Goal: Information Seeking & Learning: Understand process/instructions

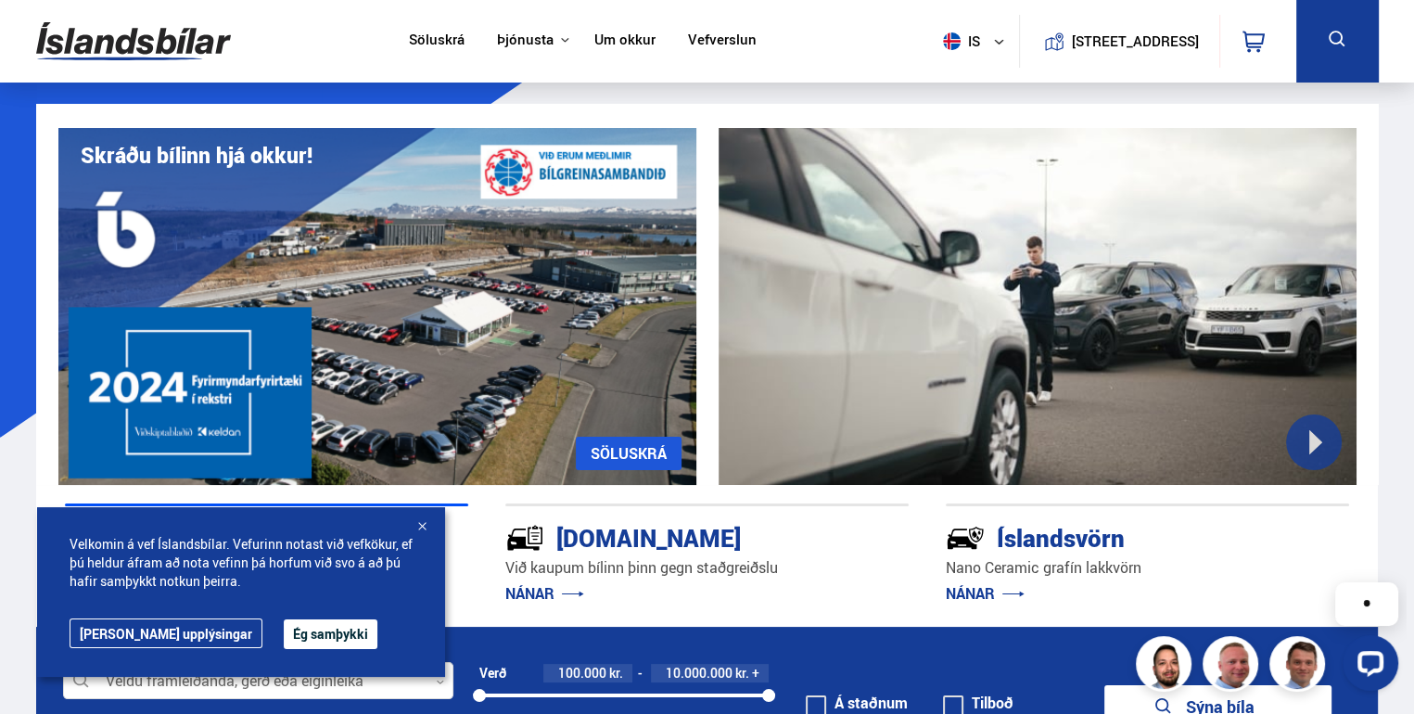
click at [284, 642] on button "Ég samþykki" at bounding box center [331, 635] width 94 height 30
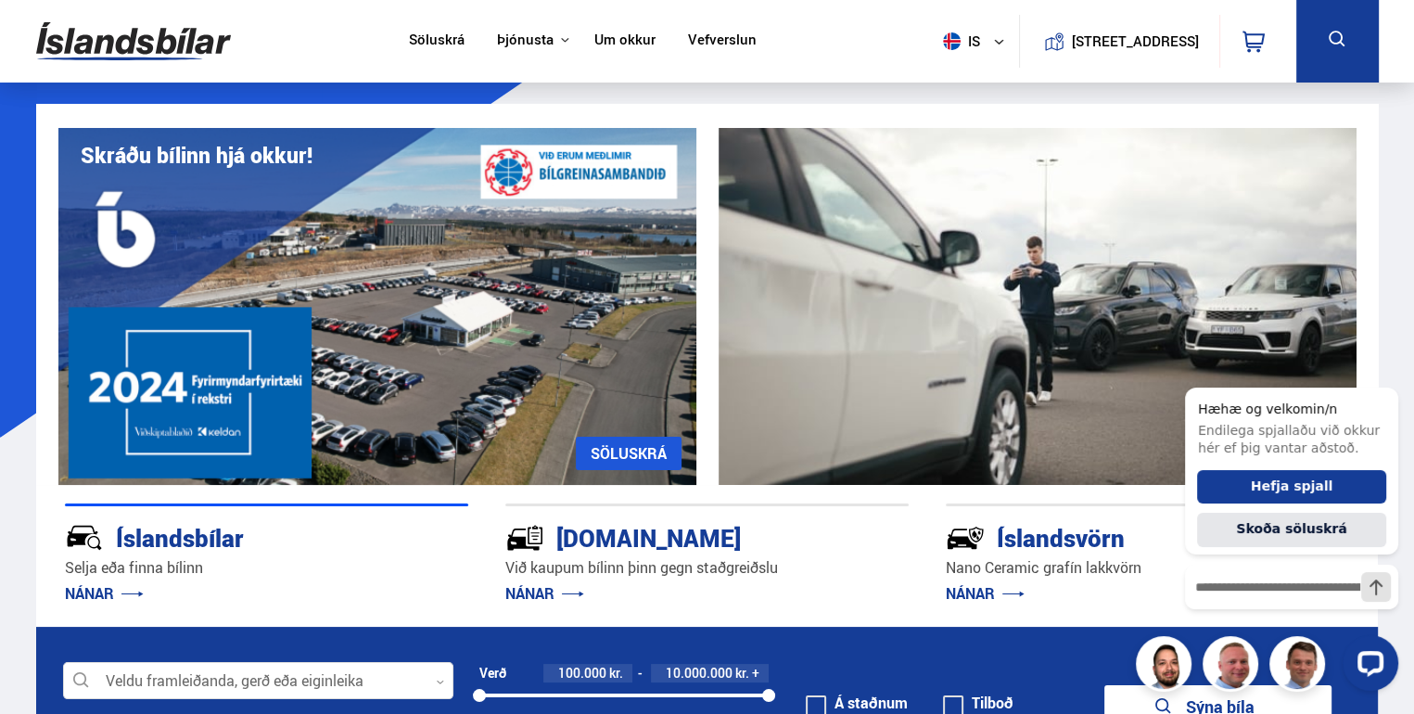
click at [437, 41] on link "Söluskrá" at bounding box center [437, 41] width 56 height 19
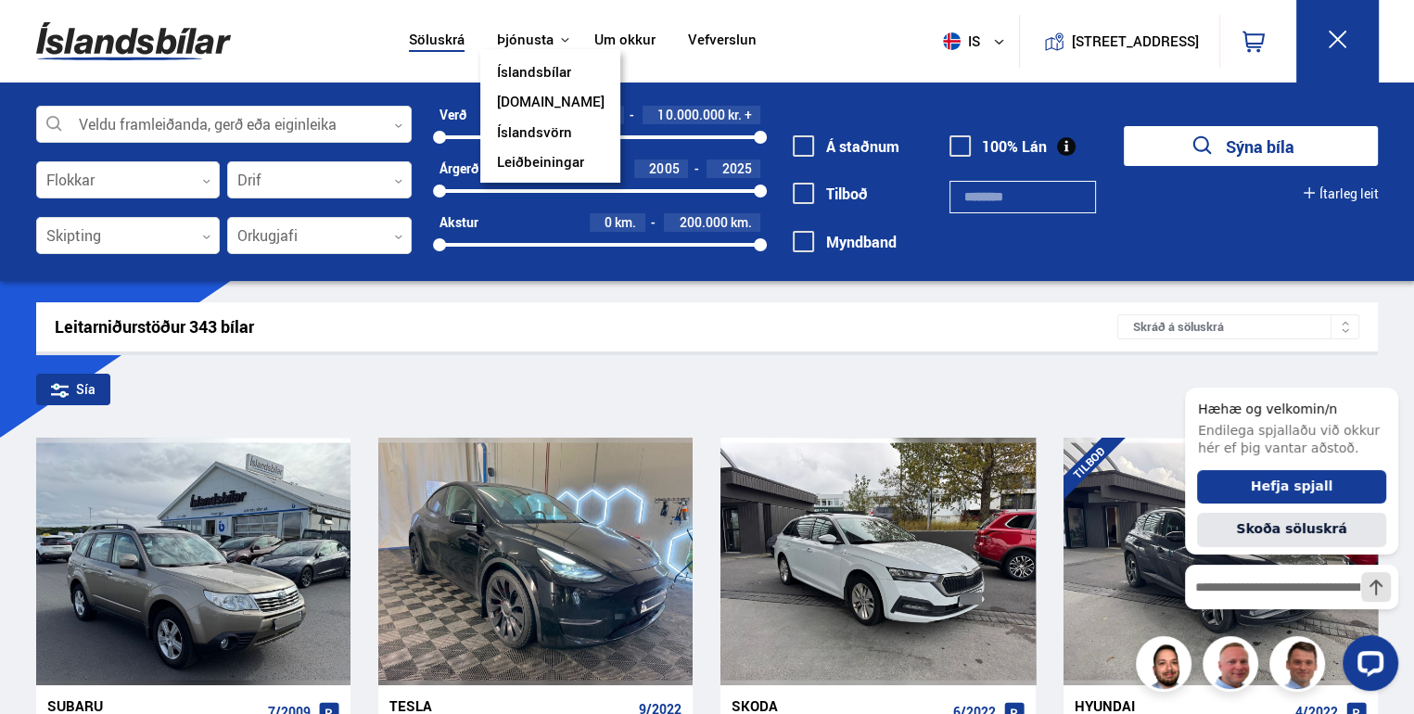
click at [525, 41] on button "Þjónusta" at bounding box center [525, 41] width 57 height 18
click at [523, 67] on link "Íslandsbílar" at bounding box center [534, 73] width 74 height 19
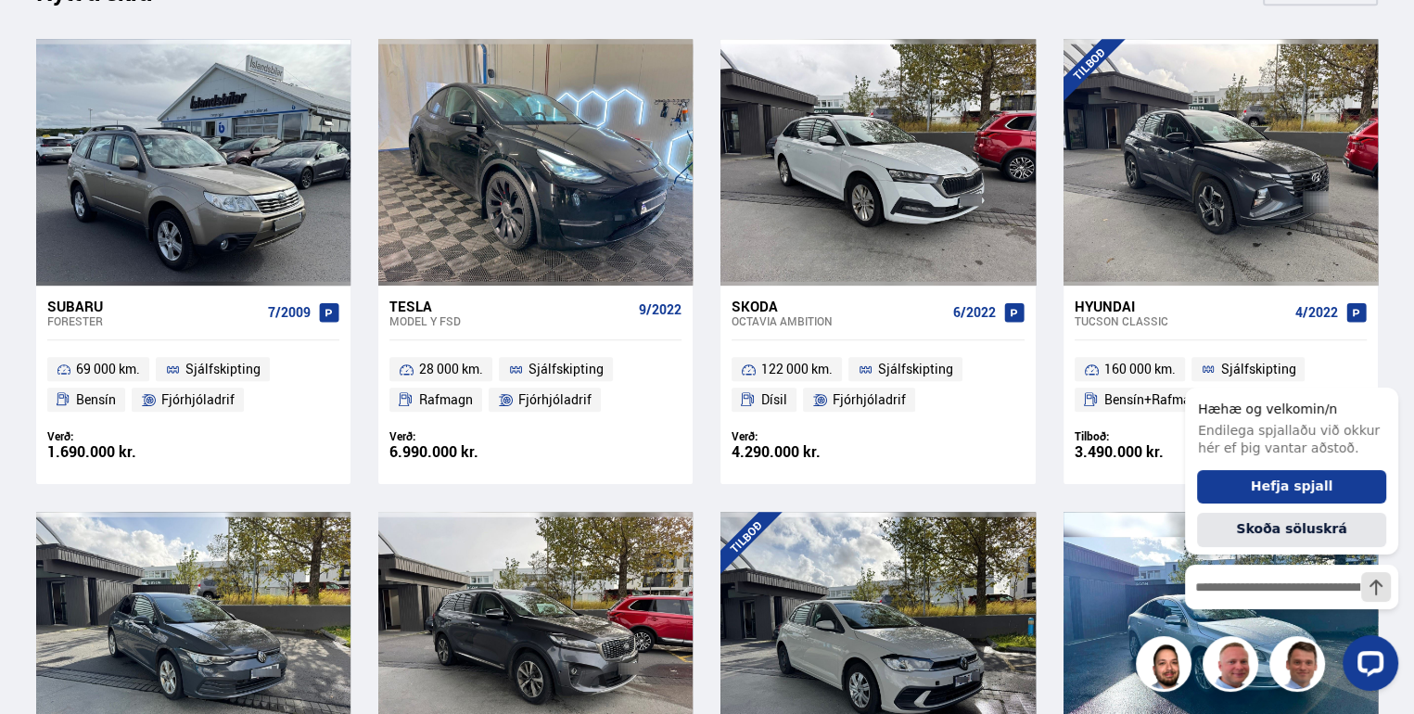
scroll to position [890, 0]
click at [1387, 369] on icon "Hide greeting" at bounding box center [1387, 373] width 22 height 22
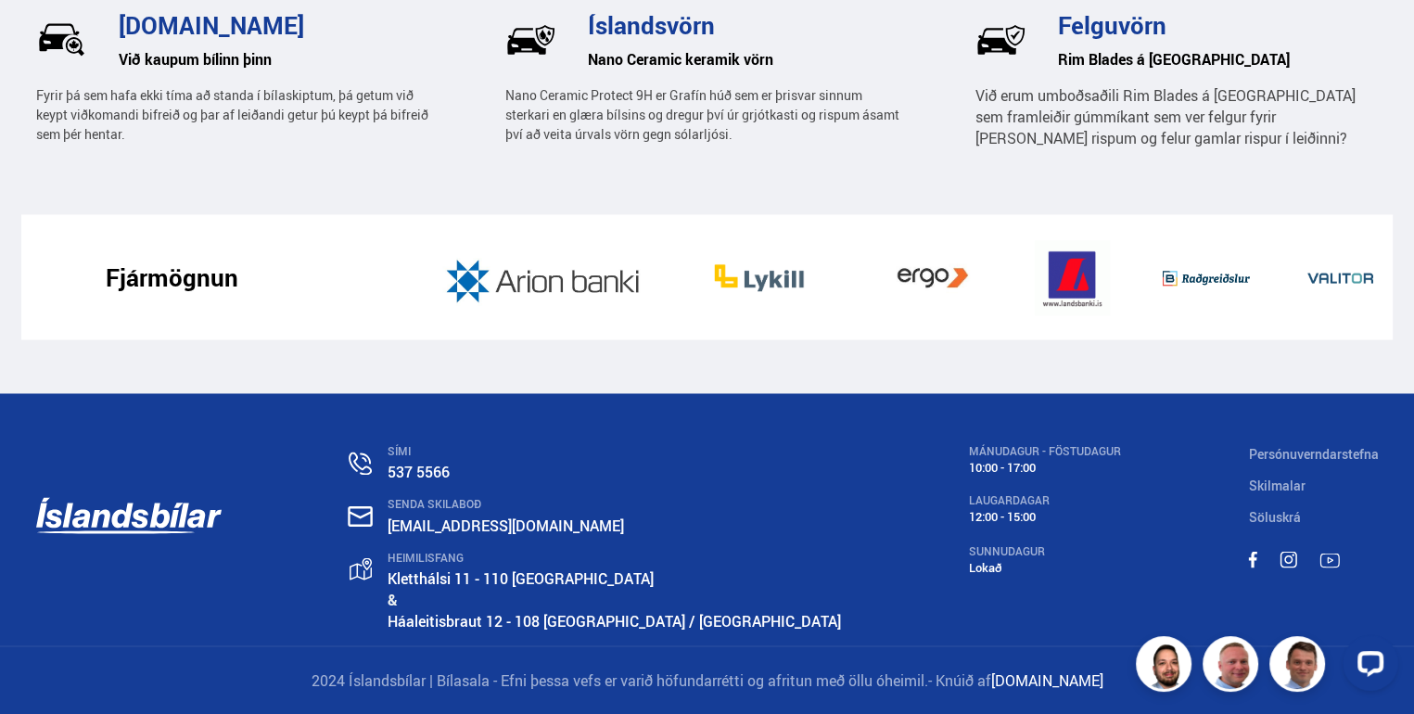
scroll to position [2864, 0]
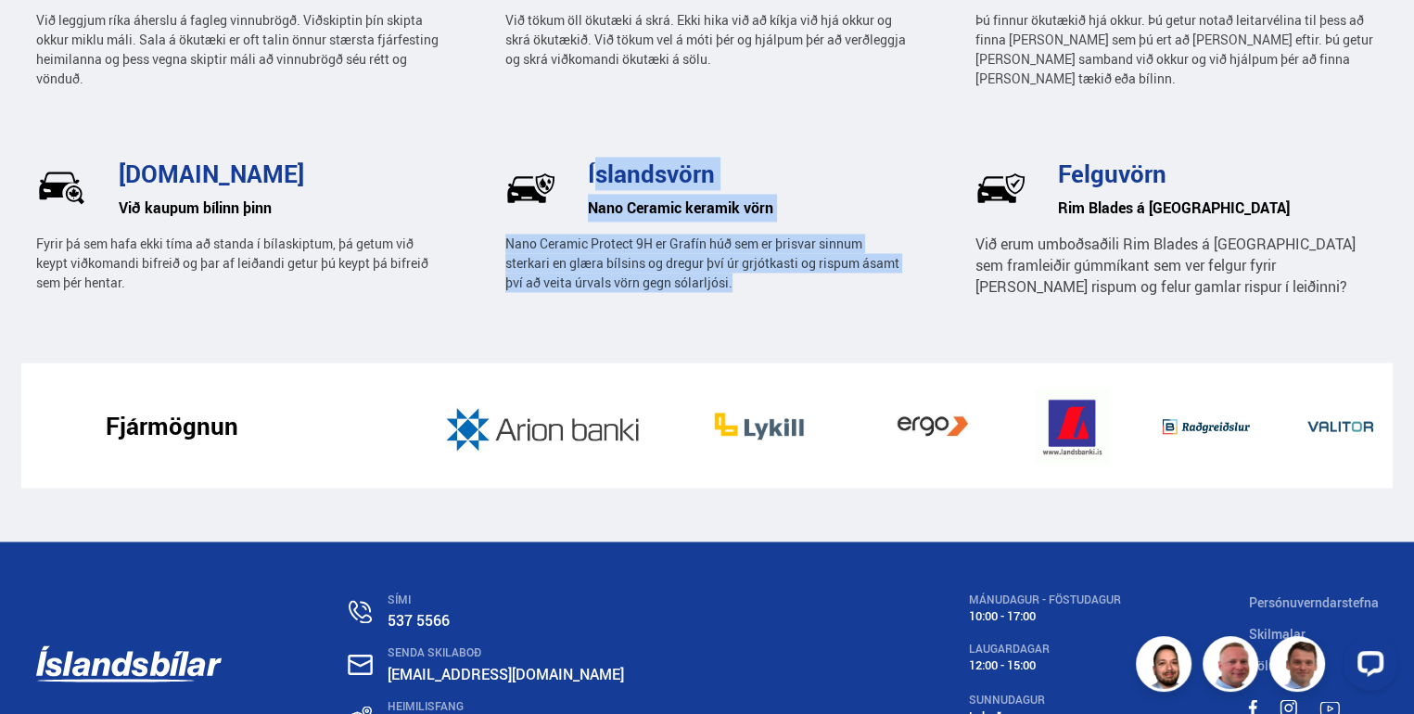
drag, startPoint x: 658, startPoint y: 185, endPoint x: 855, endPoint y: 279, distance: 218.6
click at [855, 279] on div "Íslandsvörn Nano Ceramic keramik vörn Nano Ceramic Protect 9H er Grafín húð sem…" at bounding box center [706, 225] width 403 height 145
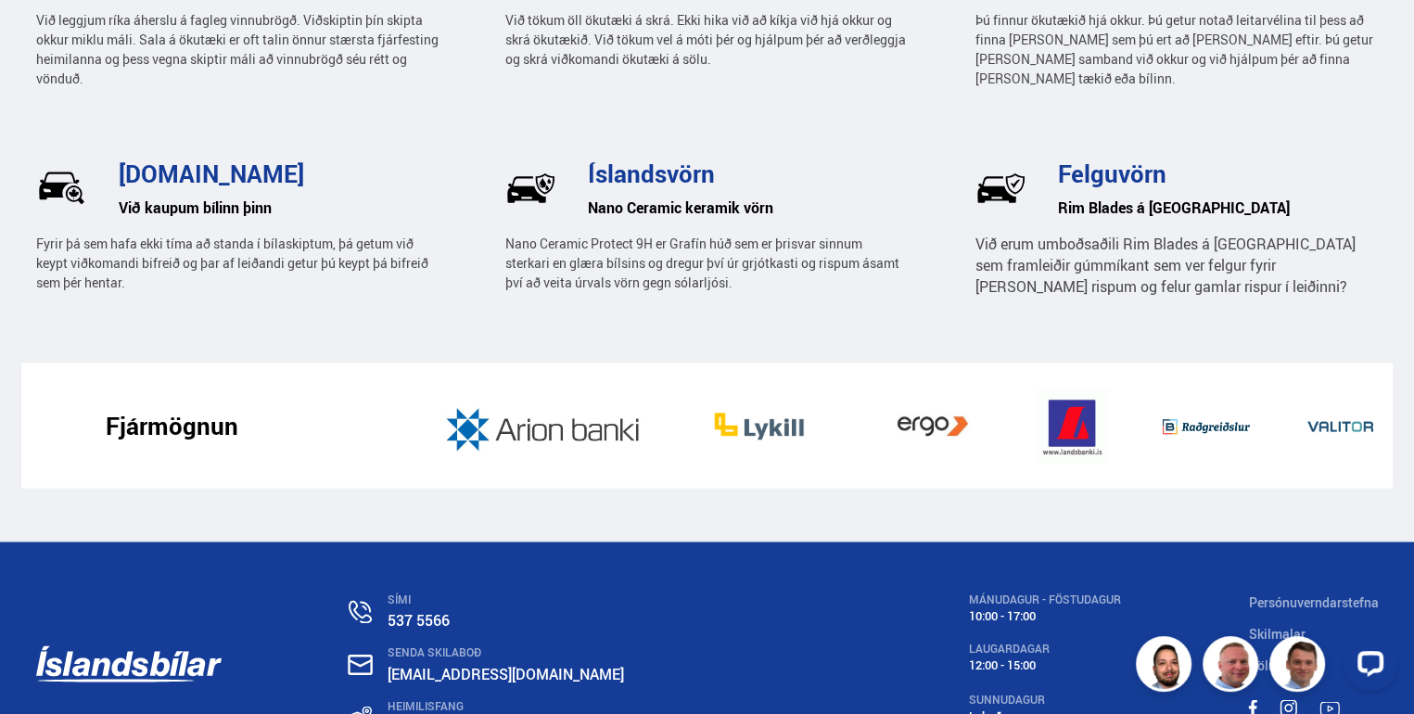
click at [1109, 291] on p "Við erum umboðsaðili Rim Blades á [GEOGRAPHIC_DATA] sem framleiðir gúmmíkant se…" at bounding box center [1177, 266] width 403 height 64
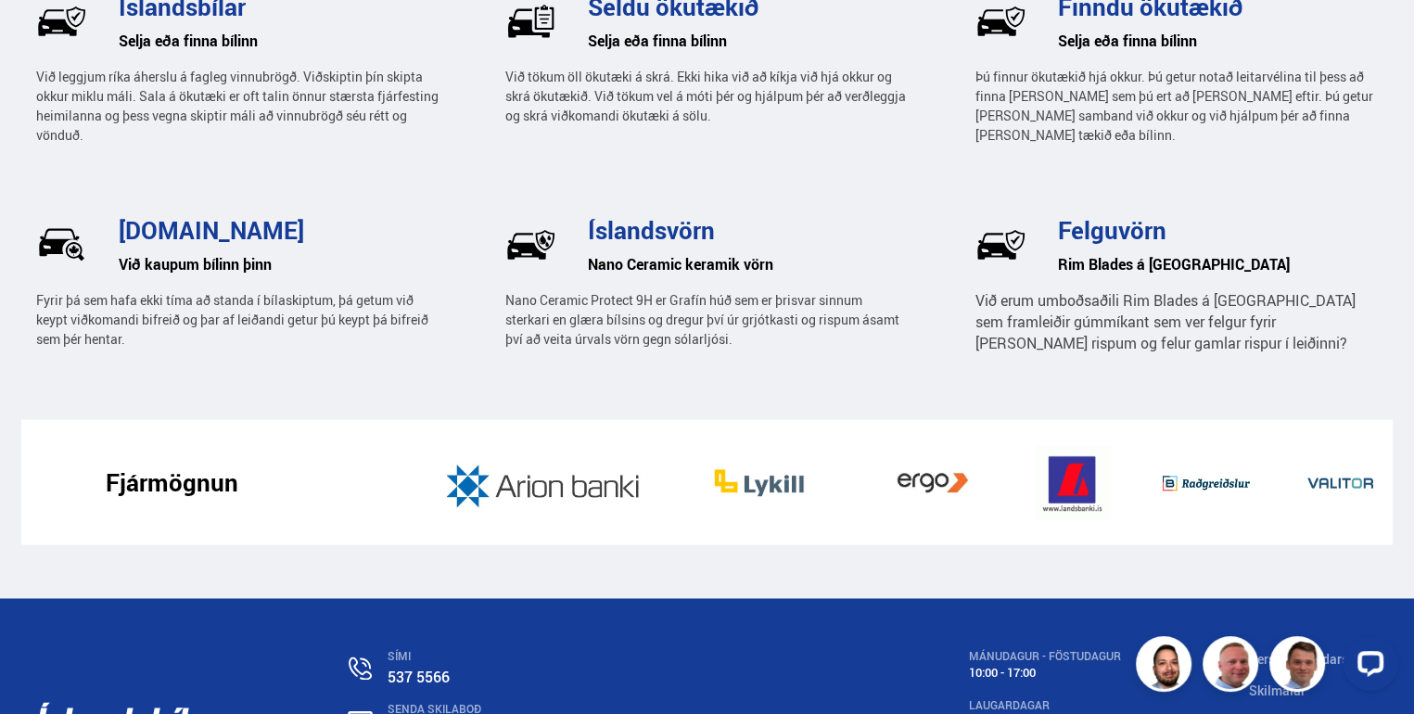
scroll to position [2641, 0]
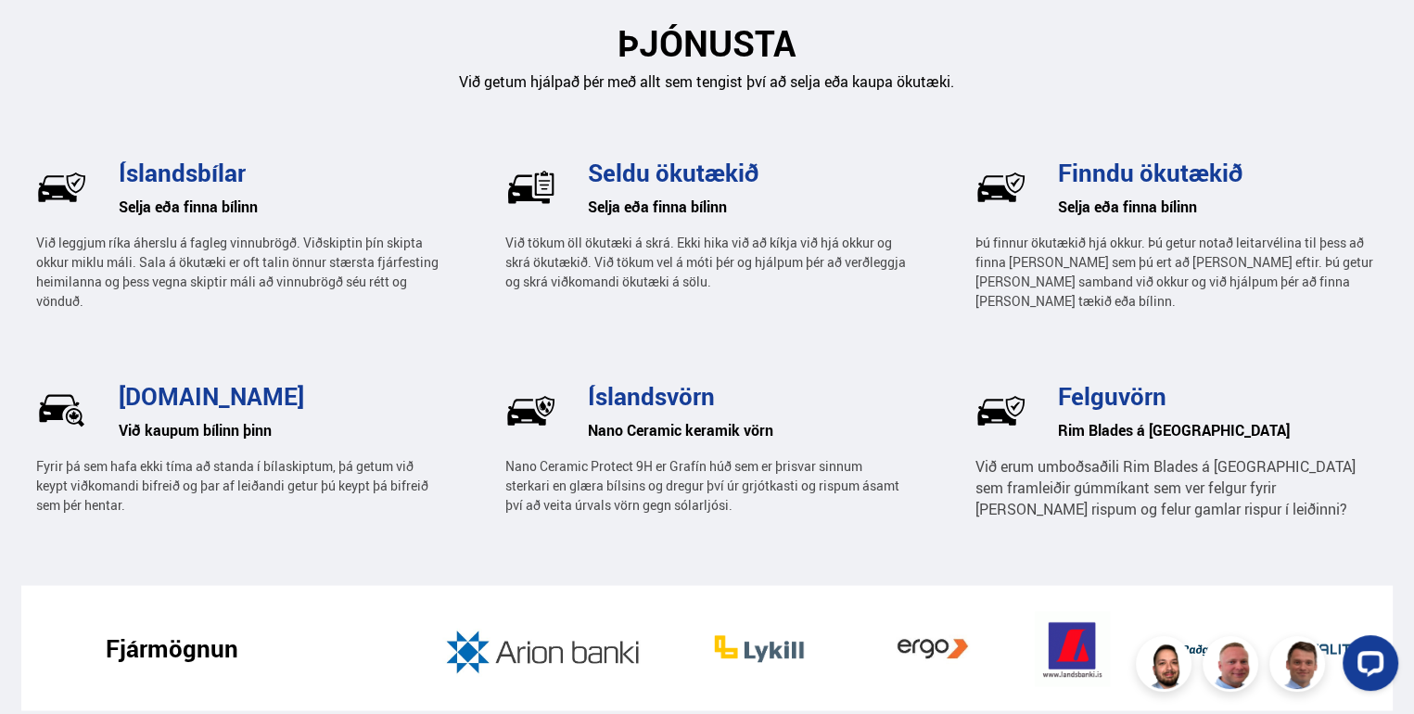
click at [180, 179] on h3 "Íslandsbílar" at bounding box center [279, 173] width 320 height 28
drag, startPoint x: 160, startPoint y: 237, endPoint x: 406, endPoint y: 239, distance: 246.7
click at [406, 239] on p "Við leggjum ríka áherslu á fagleg vinnubrögð. Viðskiptin þín skipta okkur miklu…" at bounding box center [237, 272] width 403 height 78
click at [621, 224] on div "Við tökum öll ökutæki á skrá. Ekki hika við að kíkja við hjá okkur og skrá ökut…" at bounding box center [706, 256] width 403 height 70
click at [612, 263] on p "Við tökum öll ökutæki á skrá. Ekki hika við að kíkja við hjá okkur og skrá ökut…" at bounding box center [706, 262] width 403 height 58
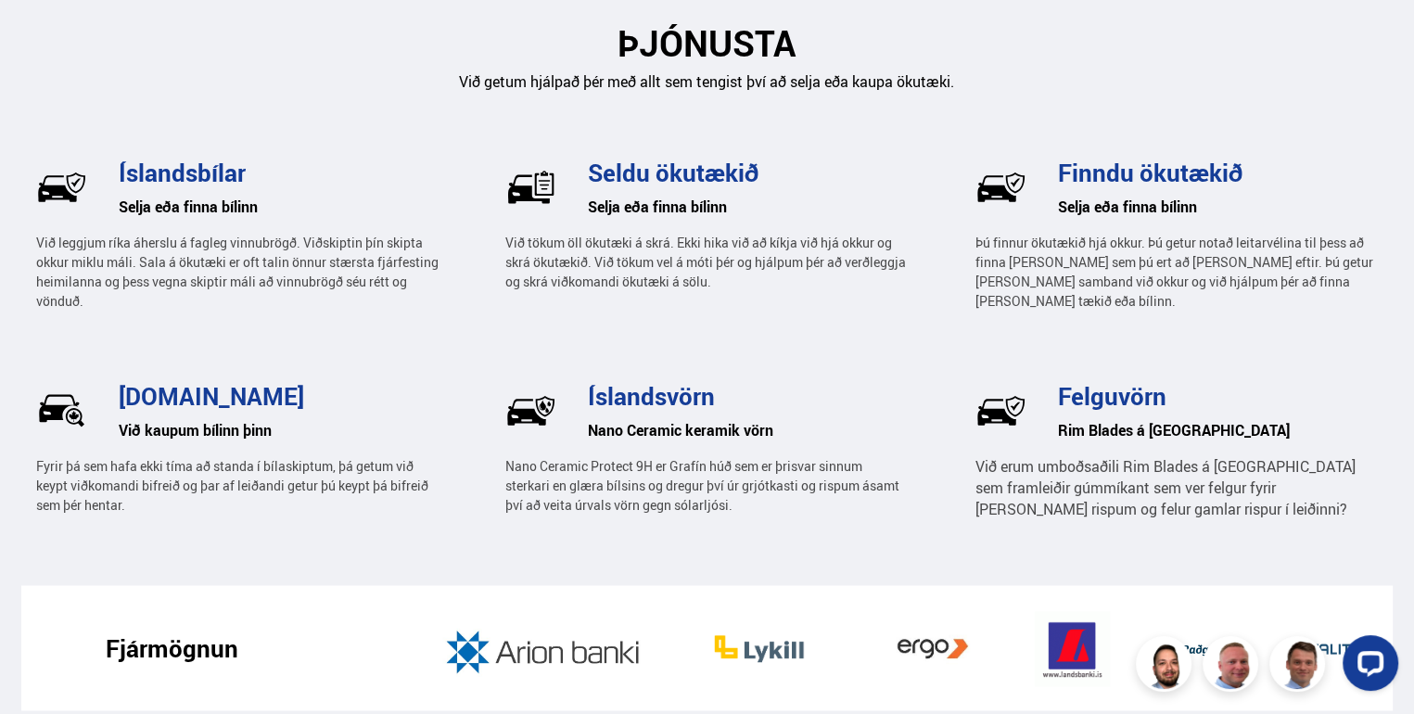
click at [626, 168] on h3 "Seldu ökutækið" at bounding box center [748, 173] width 320 height 28
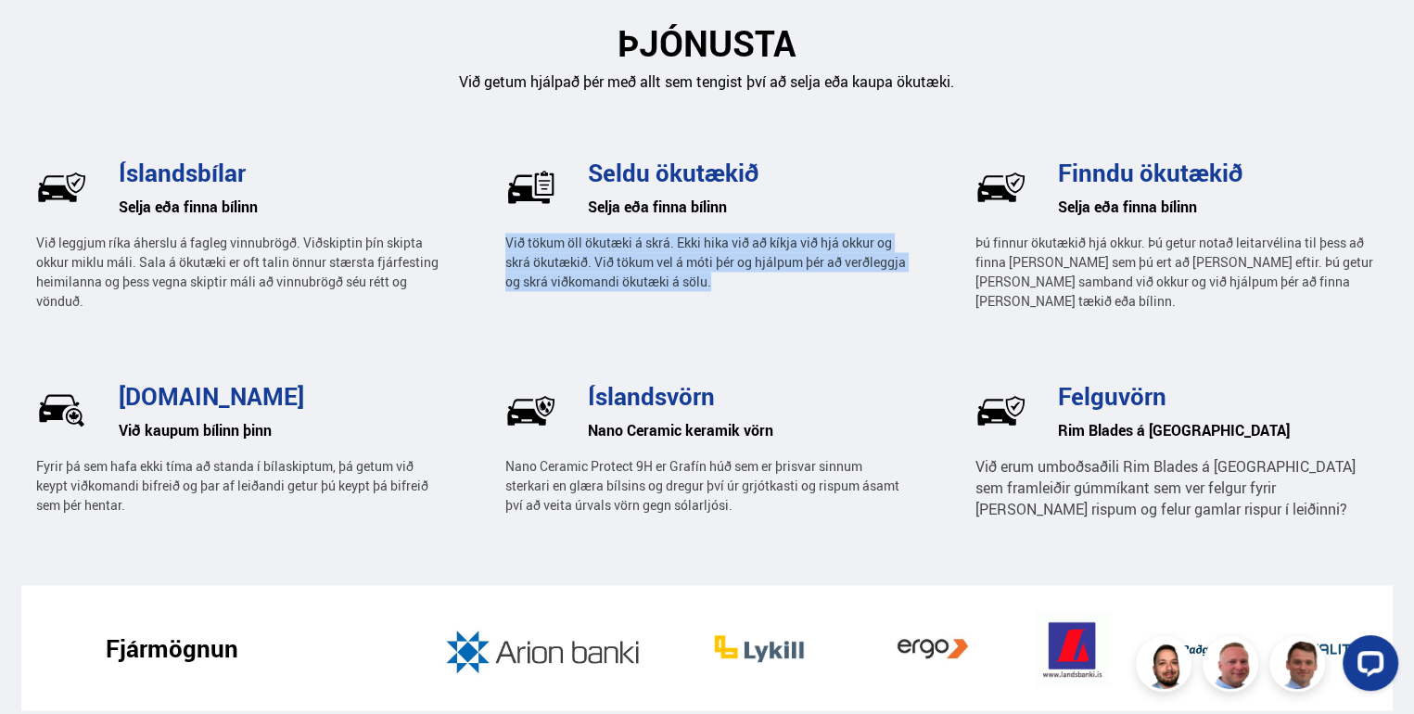
drag, startPoint x: 508, startPoint y: 239, endPoint x: 823, endPoint y: 275, distance: 316.5
click at [823, 275] on p "Við tökum öll ökutæki á skrá. Ekki hika við að kíkja við hjá okkur og skrá ökut…" at bounding box center [706, 262] width 403 height 58
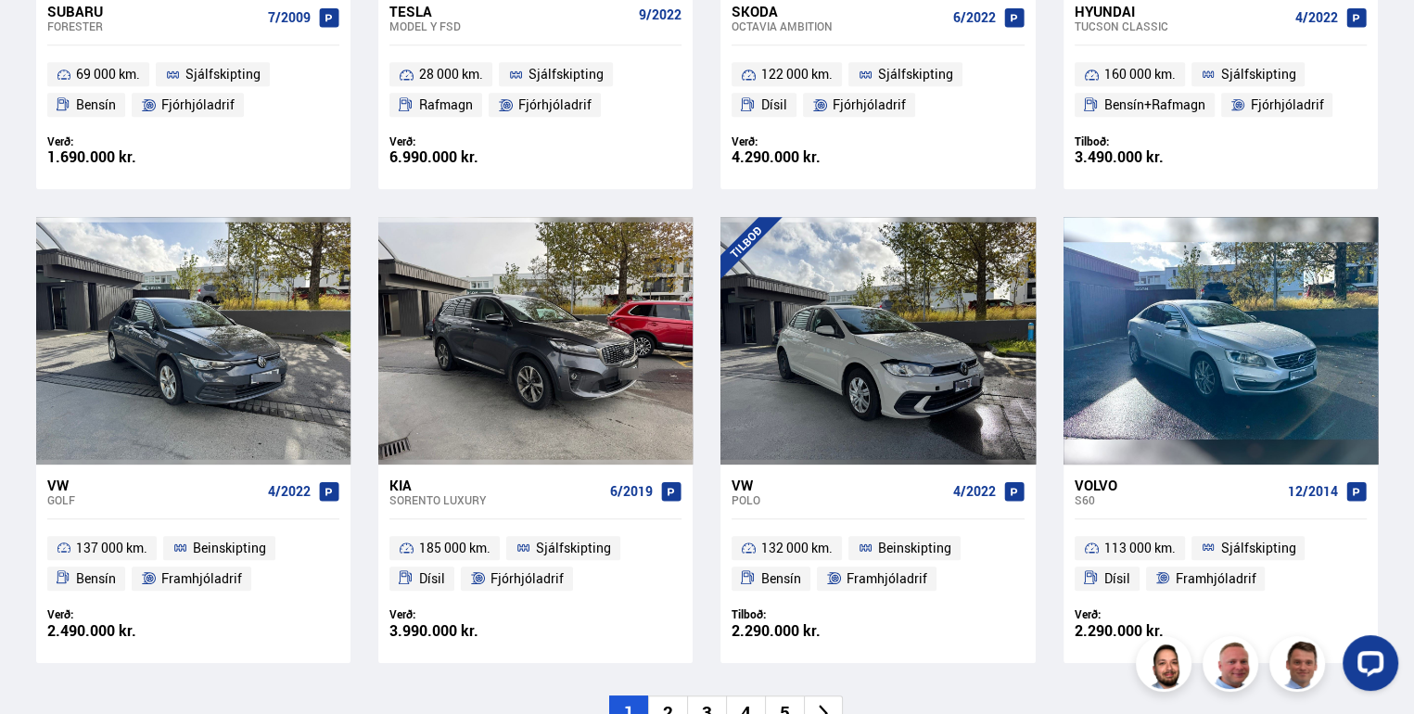
scroll to position [0, 0]
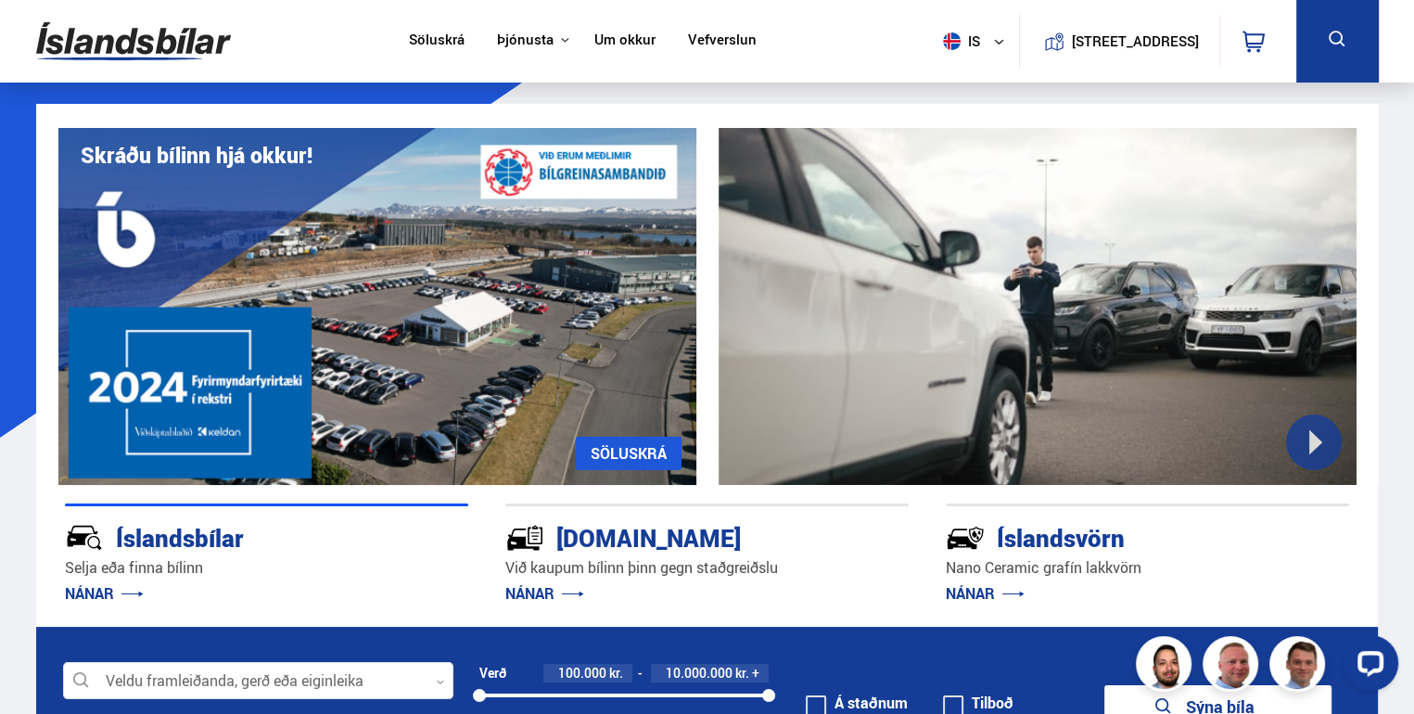
click at [728, 35] on link "Vefverslun" at bounding box center [722, 41] width 69 height 19
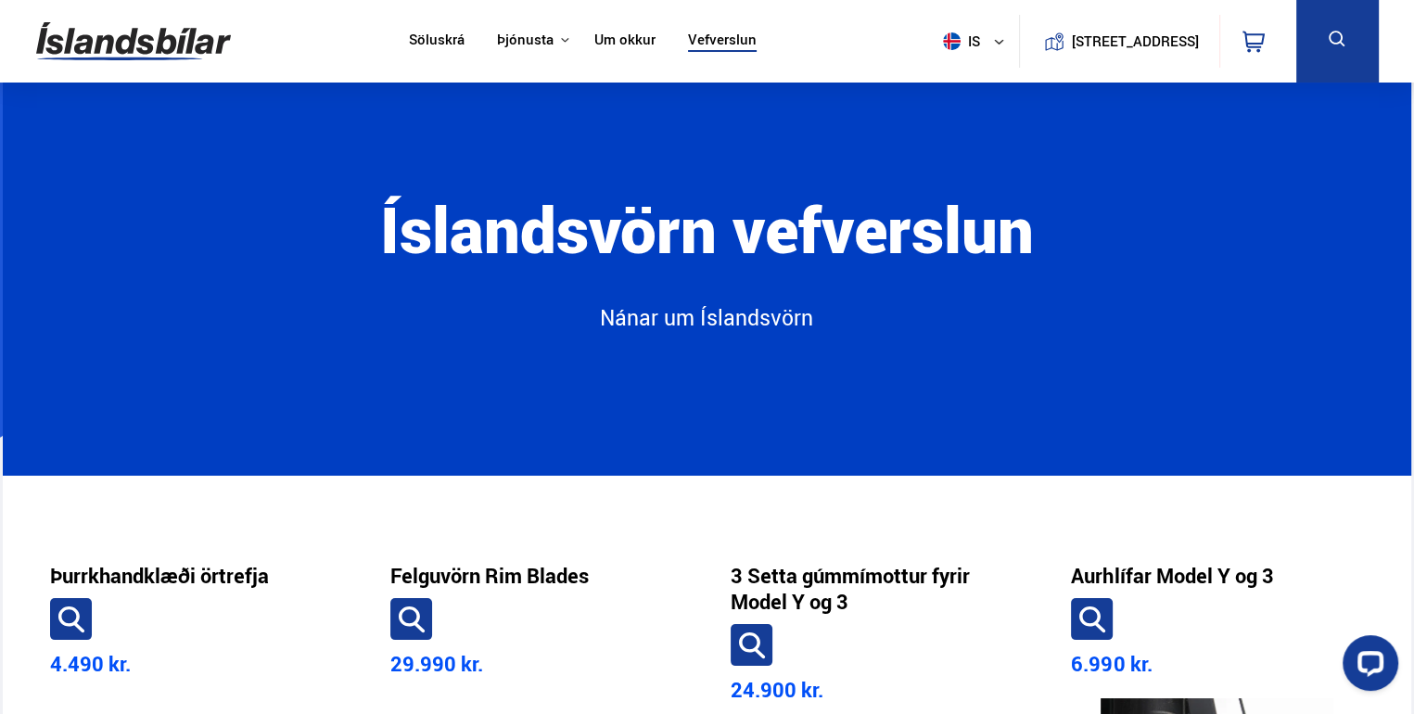
click at [628, 43] on link "Um okkur" at bounding box center [625, 41] width 61 height 19
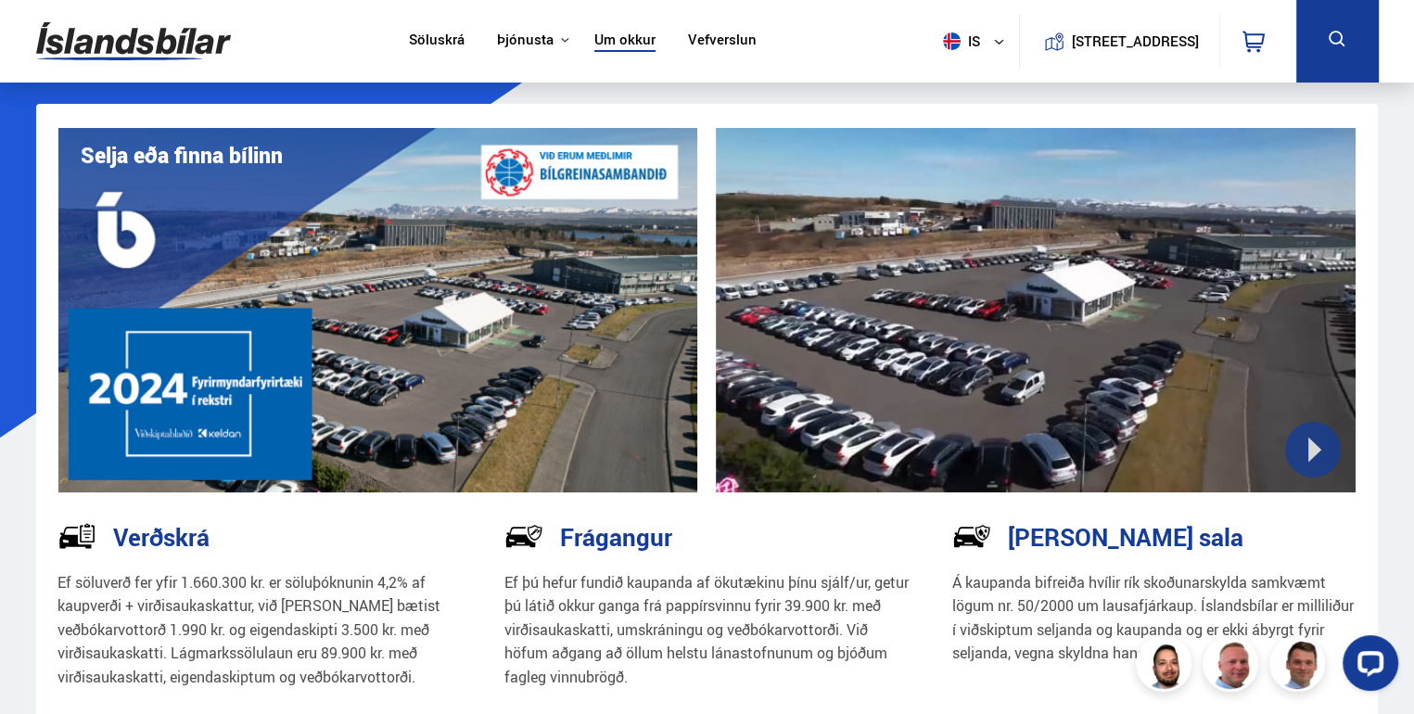
click at [624, 42] on link "Um okkur" at bounding box center [625, 41] width 61 height 19
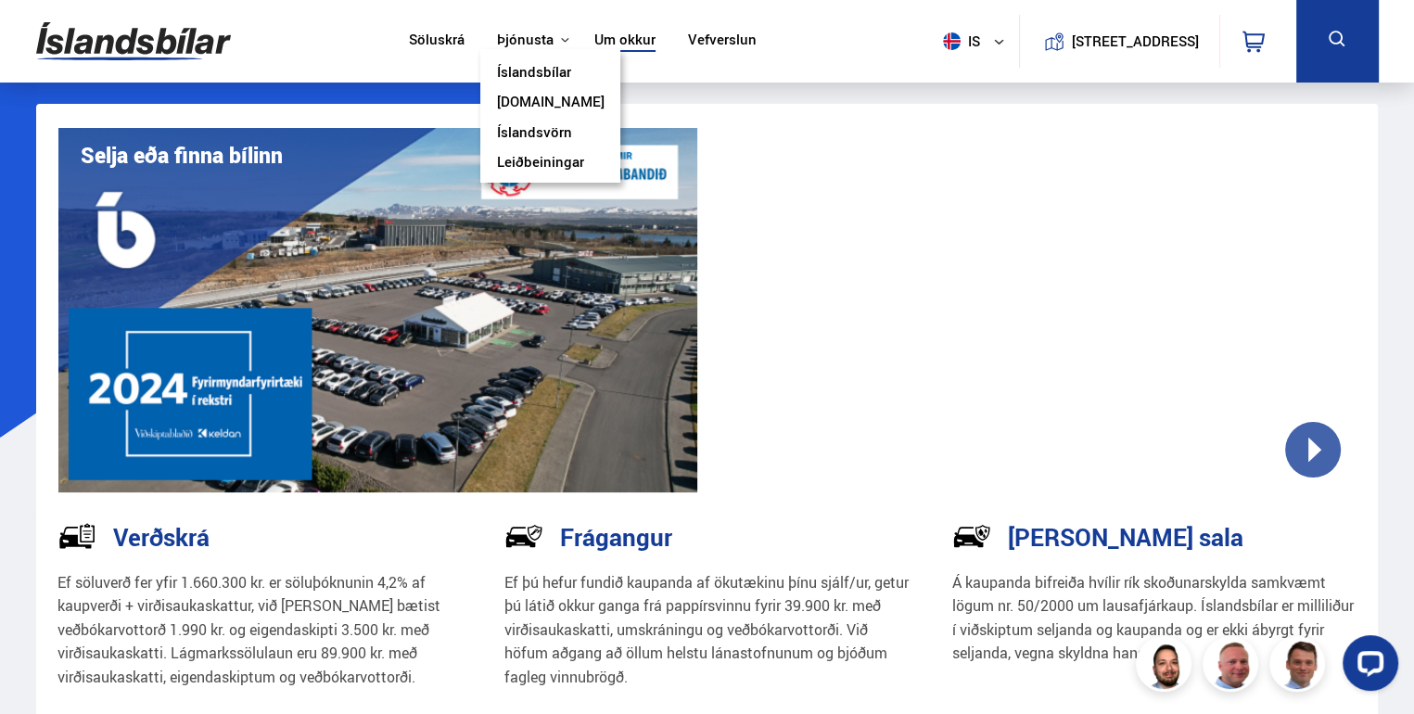
click at [543, 44] on div "Þjónusta Íslandsbílar [DOMAIN_NAME] Íslandsvörn Leiðbeiningar" at bounding box center [529, 41] width 98 height 18
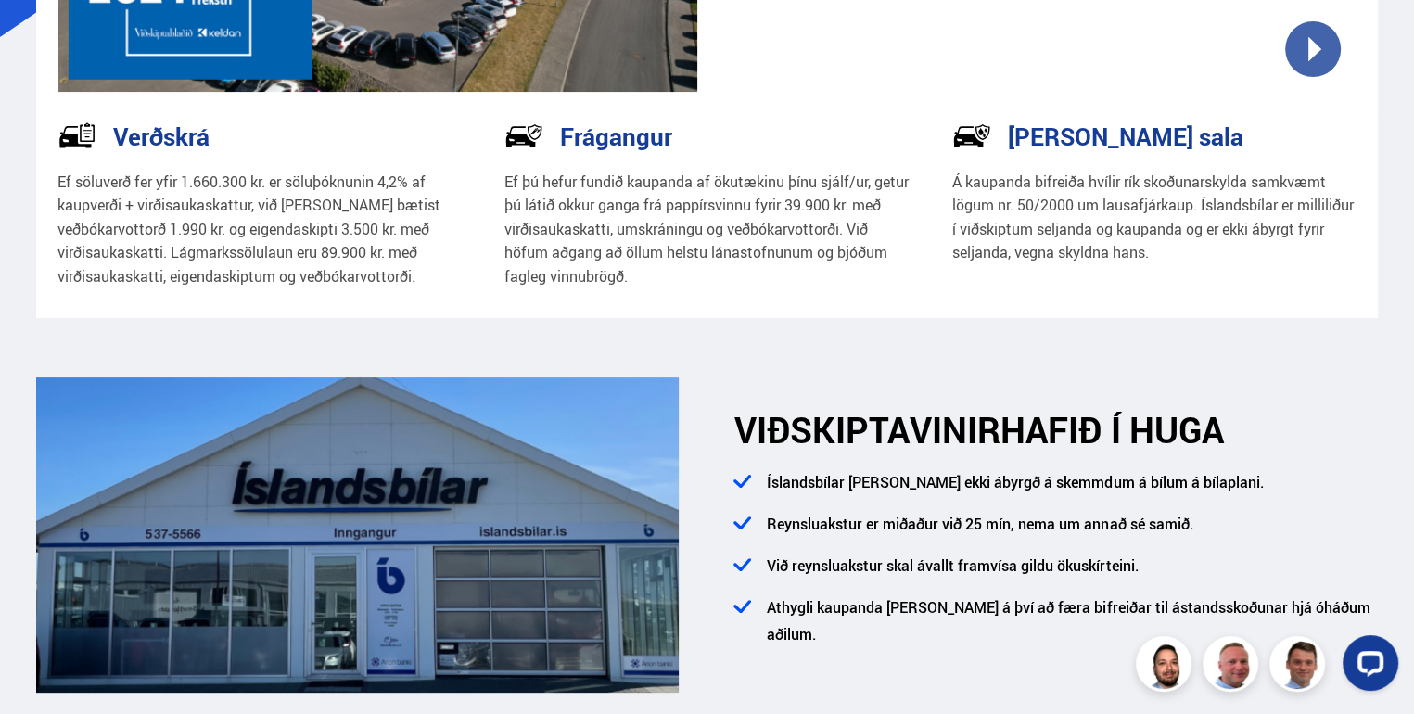
scroll to position [223, 0]
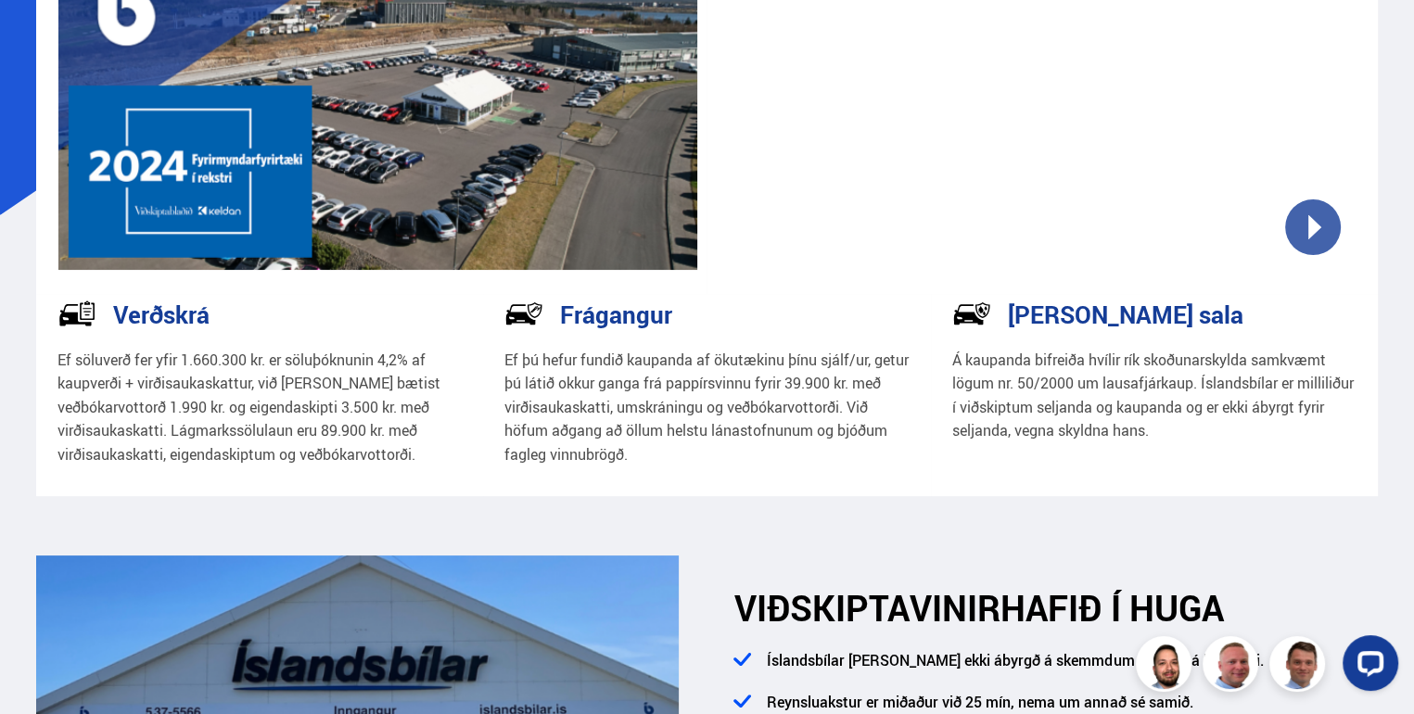
click at [184, 378] on p "Ef söluverð fer yfir 1.660.300 kr. er söluþóknunin 4,2% af kaupverði + virðisau…" at bounding box center [260, 408] width 405 height 119
drag, startPoint x: 134, startPoint y: 364, endPoint x: 390, endPoint y: 364, distance: 255.1
click at [390, 364] on p "Ef söluverð fer yfir 1.660.300 kr. er söluþóknunin 4,2% af kaupverði + virðisau…" at bounding box center [260, 408] width 405 height 119
drag, startPoint x: 390, startPoint y: 364, endPoint x: 341, endPoint y: 378, distance: 50.5
click at [341, 378] on p "Ef söluverð fer yfir 1.660.300 kr. er söluþóknunin 4,2% af kaupverði + virðisau…" at bounding box center [260, 408] width 405 height 119
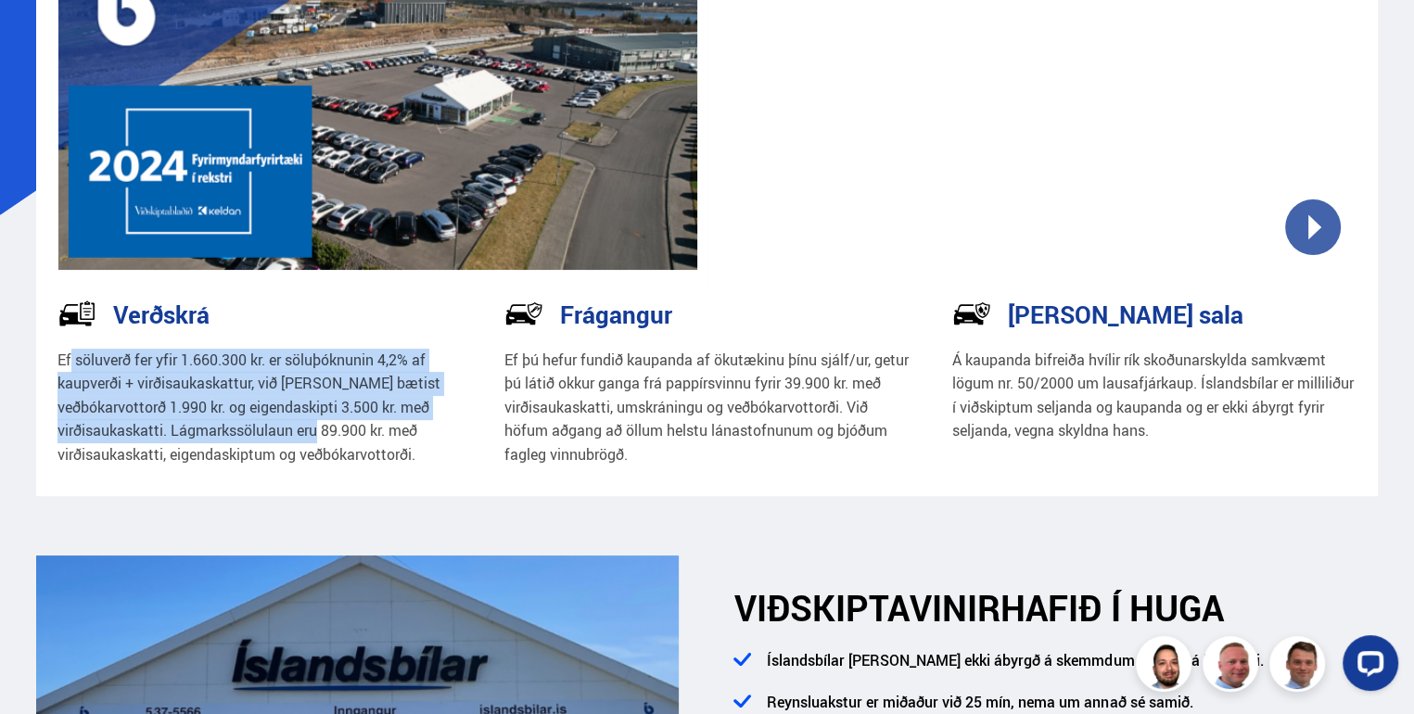
drag, startPoint x: 282, startPoint y: 400, endPoint x: 383, endPoint y: 439, distance: 108.3
click at [383, 439] on p "Ef söluverð fer yfir 1.660.300 kr. er söluþóknunin 4,2% af kaupverði + virðisau…" at bounding box center [260, 408] width 405 height 119
drag, startPoint x: 383, startPoint y: 439, endPoint x: 204, endPoint y: 420, distance: 180.0
click at [204, 420] on p "Ef söluverð fer yfir 1.660.300 kr. er söluþóknunin 4,2% af kaupverði + virðisau…" at bounding box center [260, 408] width 405 height 119
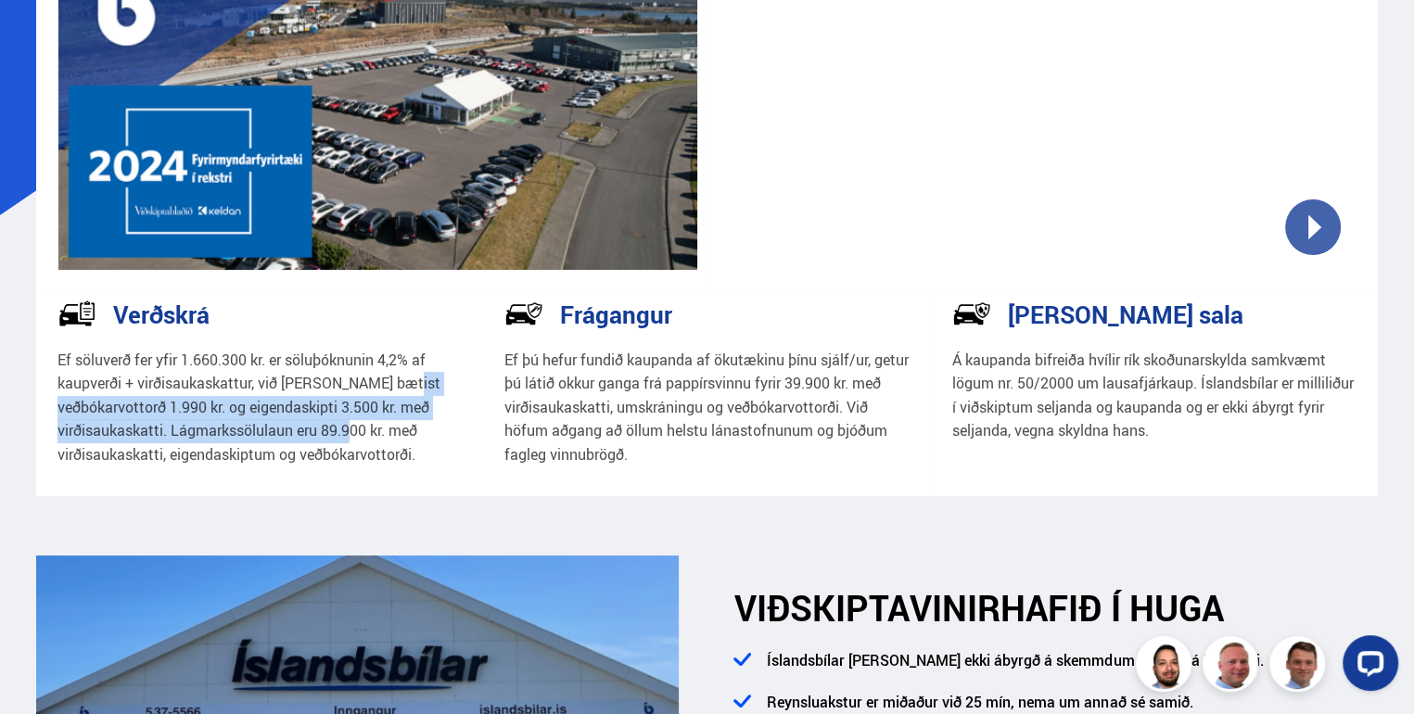
drag, startPoint x: 154, startPoint y: 407, endPoint x: 435, endPoint y: 430, distance: 282.0
click at [435, 430] on p "Ef söluverð fer yfir 1.660.300 kr. er söluþóknunin 4,2% af kaupverði + virðisau…" at bounding box center [260, 408] width 405 height 119
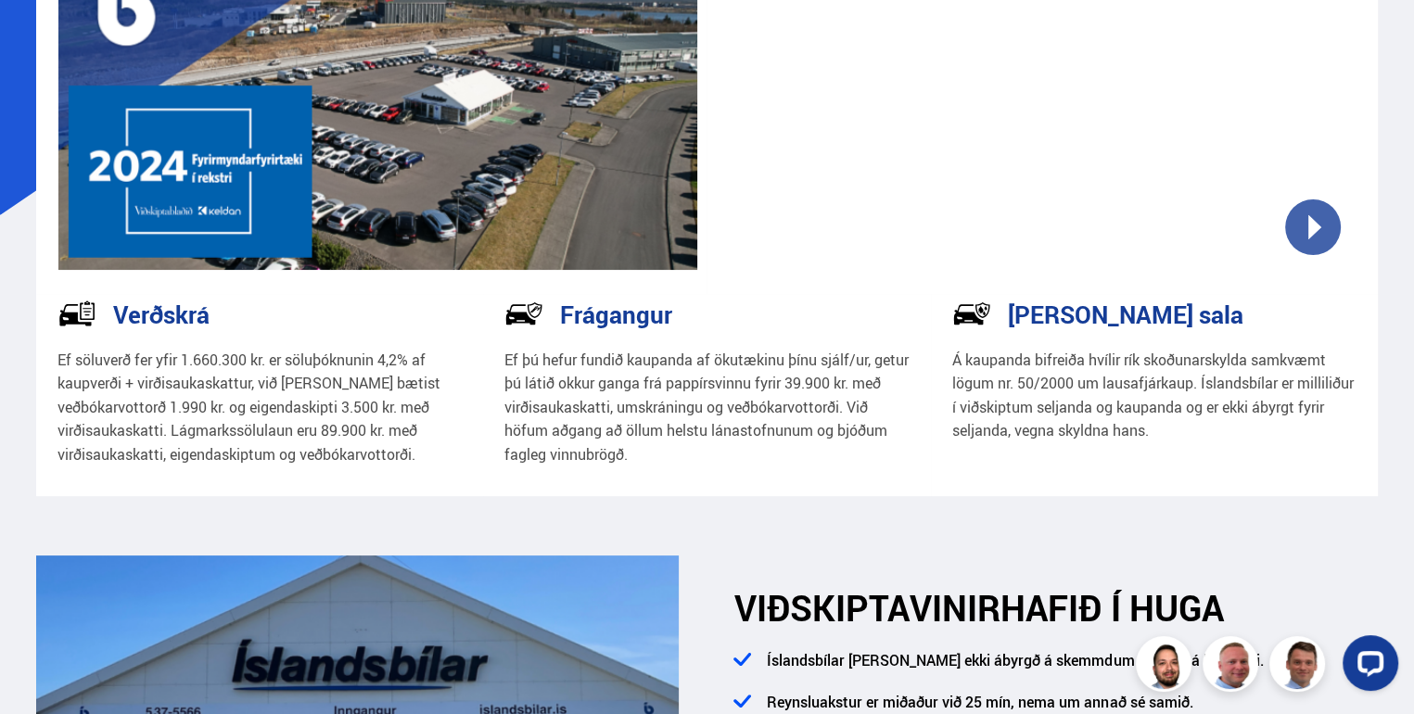
drag, startPoint x: 435, startPoint y: 430, endPoint x: 378, endPoint y: 449, distance: 59.5
click at [371, 449] on p "Ef söluverð fer yfir 1.660.300 kr. er söluþóknunin 4,2% af kaupverði + virðisau…" at bounding box center [260, 408] width 405 height 119
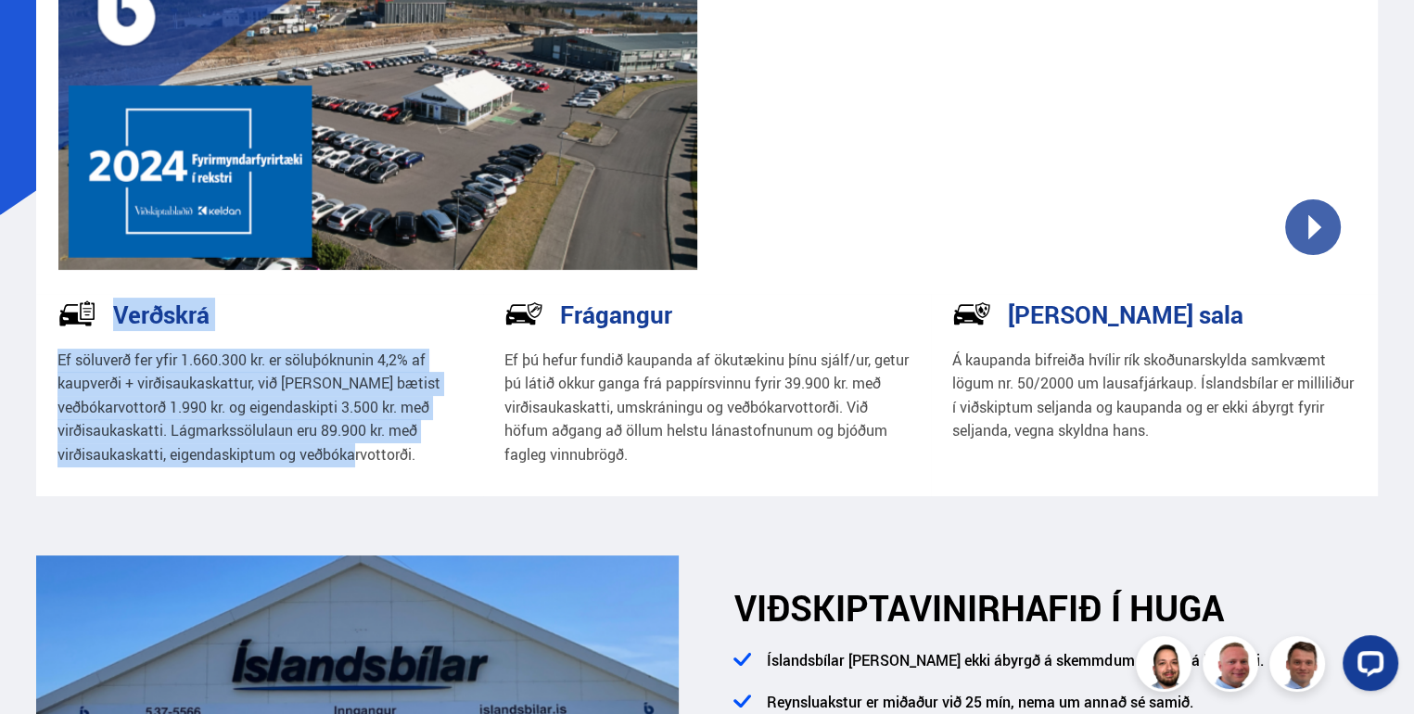
drag, startPoint x: 423, startPoint y: 452, endPoint x: 53, endPoint y: 319, distance: 393.1
click at [53, 319] on div "Verðskrá Ef söluverð fer yfir 1.660.300 kr. er söluþóknunin 4,2% af kaupverði +…" at bounding box center [260, 394] width 448 height 201
click at [227, 390] on p "Ef söluverð fer yfir 1.660.300 kr. er söluþóknunin 4,2% af kaupverði + virðisau…" at bounding box center [260, 408] width 405 height 119
drag, startPoint x: 435, startPoint y: 454, endPoint x: 75, endPoint y: 311, distance: 387.2
click at [75, 311] on div "Verðskrá Ef söluverð fer yfir 1.660.300 kr. er söluþóknunin 4,2% af kaupverði +…" at bounding box center [260, 394] width 448 height 201
